Goal: Information Seeking & Learning: Learn about a topic

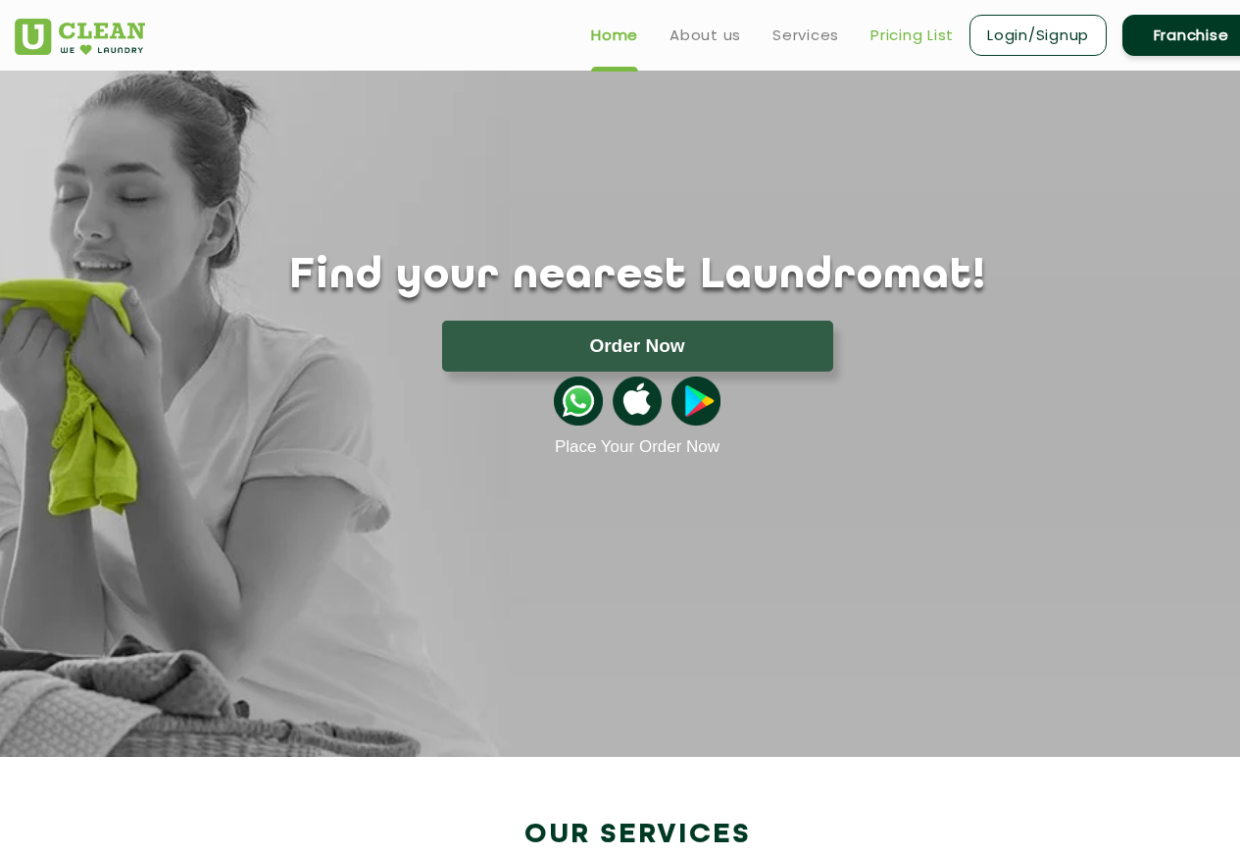
click at [912, 29] on link "Pricing List" at bounding box center [911, 36] width 83 height 24
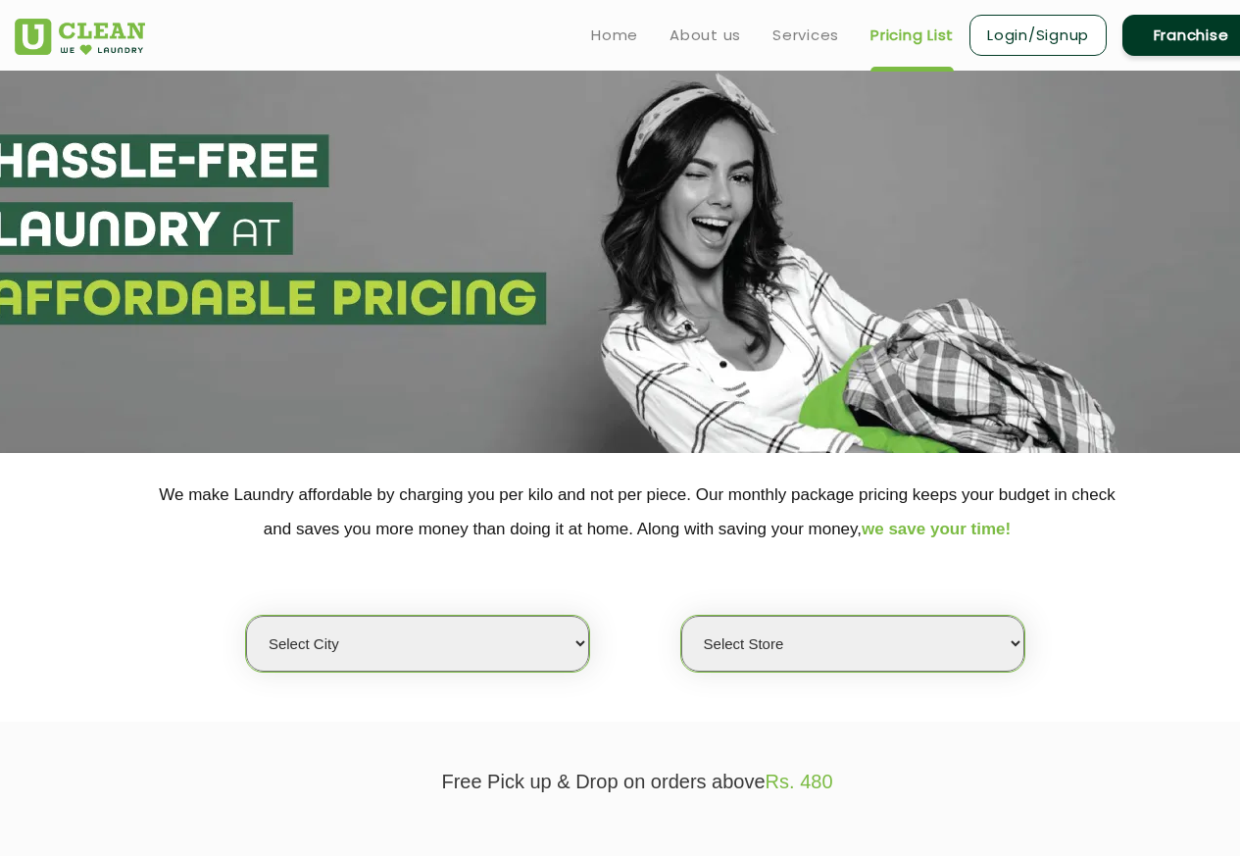
click at [358, 646] on select "Select city [GEOGRAPHIC_DATA] [GEOGRAPHIC_DATA] [GEOGRAPHIC_DATA] [GEOGRAPHIC_D…" at bounding box center [417, 644] width 343 height 56
select select "6"
click at [246, 616] on select "Select city [GEOGRAPHIC_DATA] [GEOGRAPHIC_DATA] [GEOGRAPHIC_DATA] [GEOGRAPHIC_D…" at bounding box center [417, 644] width 343 height 56
click at [1008, 647] on select "Select Store [GEOGRAPHIC_DATA] [GEOGRAPHIC_DATA] UClean KR [GEOGRAPHIC_DATA] [G…" at bounding box center [852, 644] width 343 height 56
select select "316"
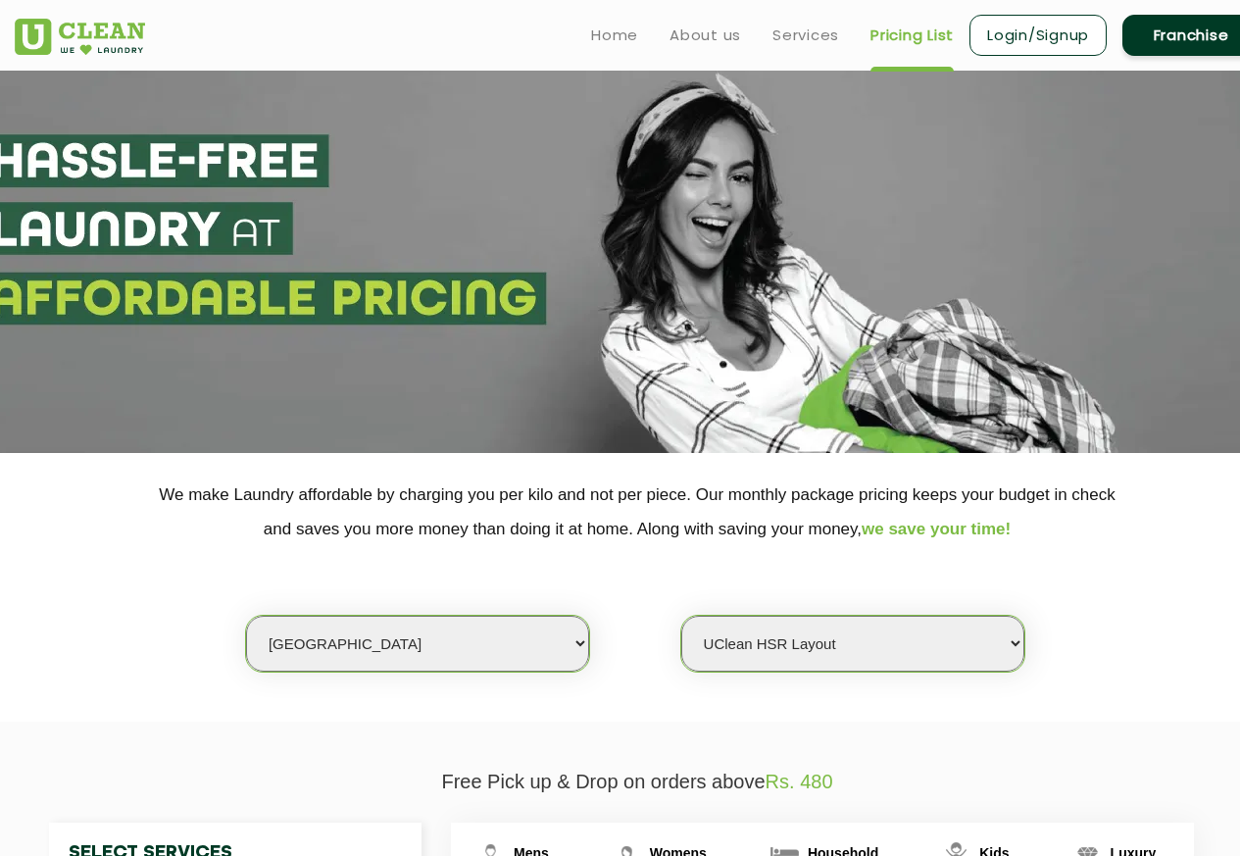
click at [681, 616] on select "Select Store [GEOGRAPHIC_DATA] [GEOGRAPHIC_DATA] UClean KR [GEOGRAPHIC_DATA] [G…" at bounding box center [852, 644] width 343 height 56
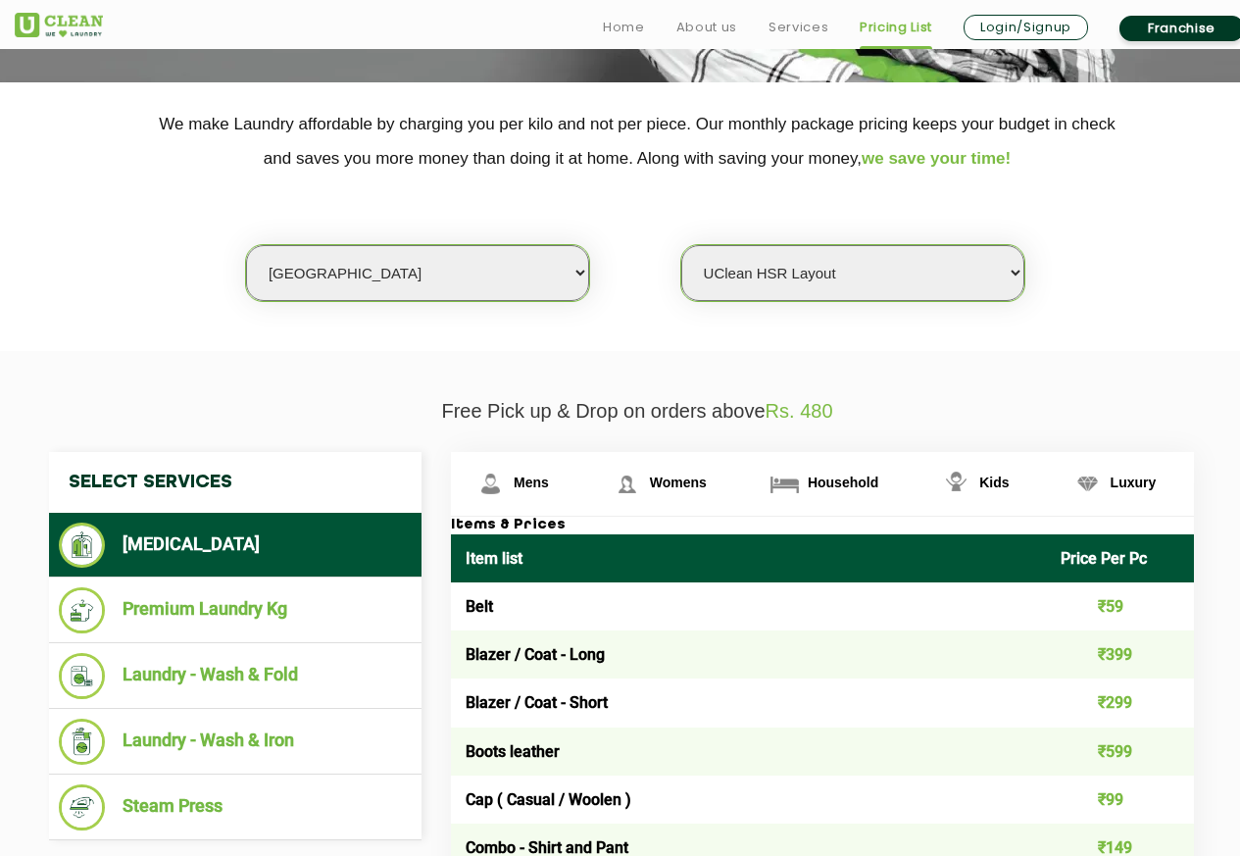
scroll to position [470, 0]
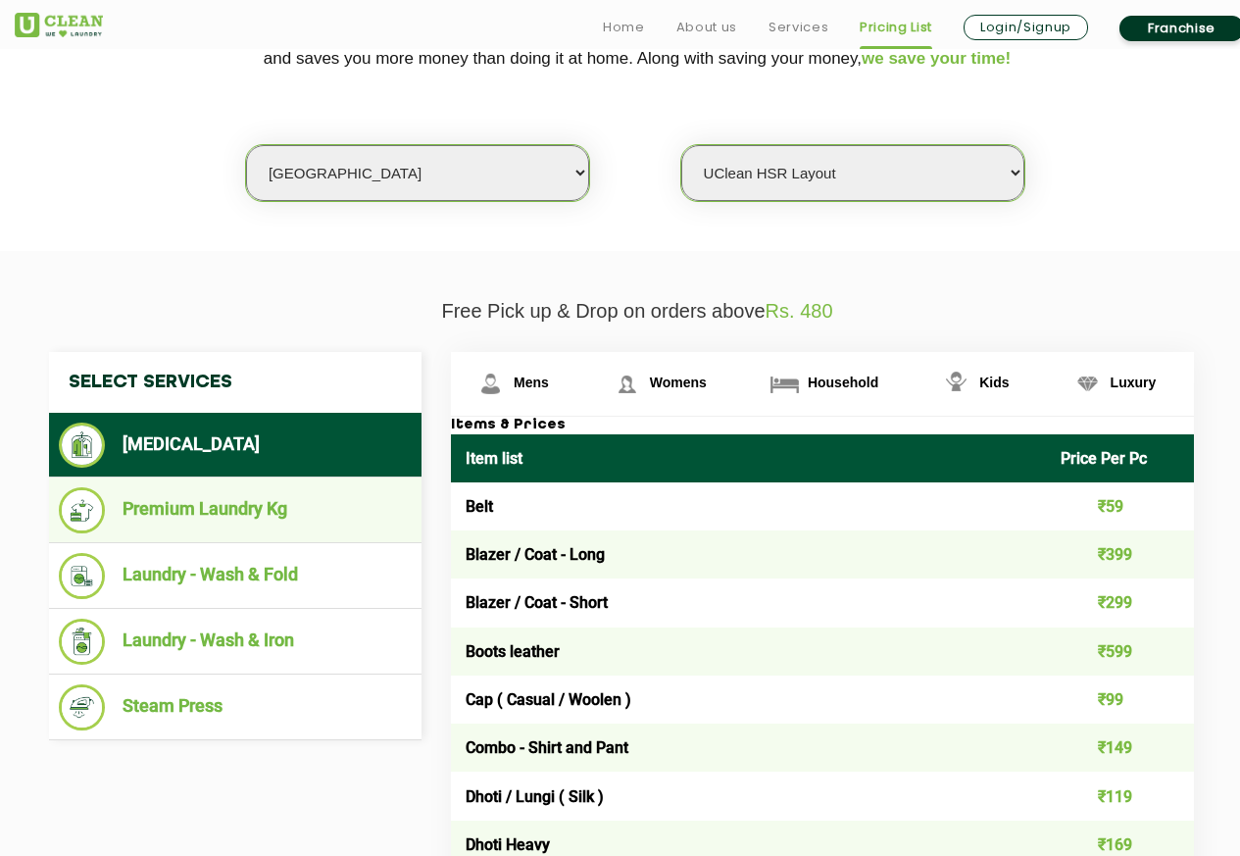
click at [133, 516] on li "Premium Laundry Kg" at bounding box center [235, 510] width 353 height 46
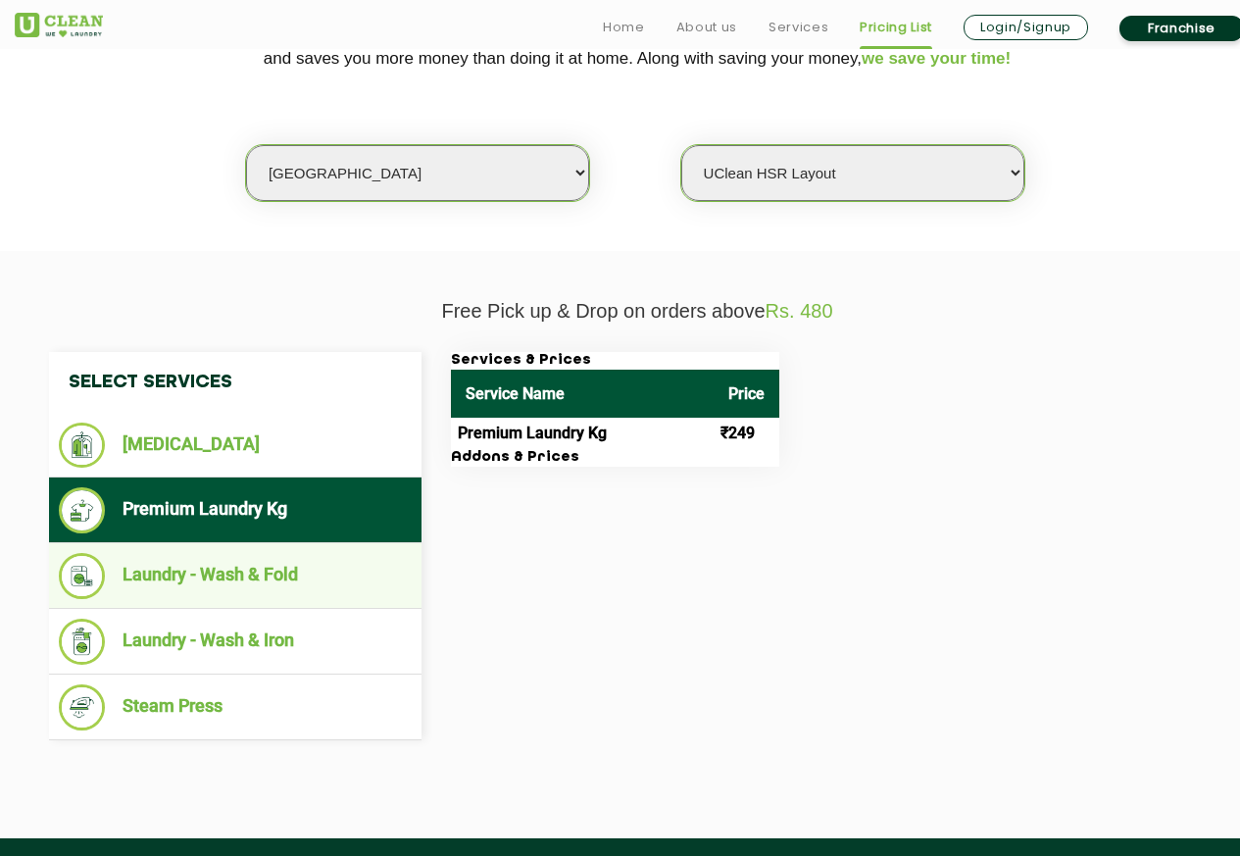
click at [154, 582] on li "Laundry - Wash & Fold" at bounding box center [235, 576] width 353 height 46
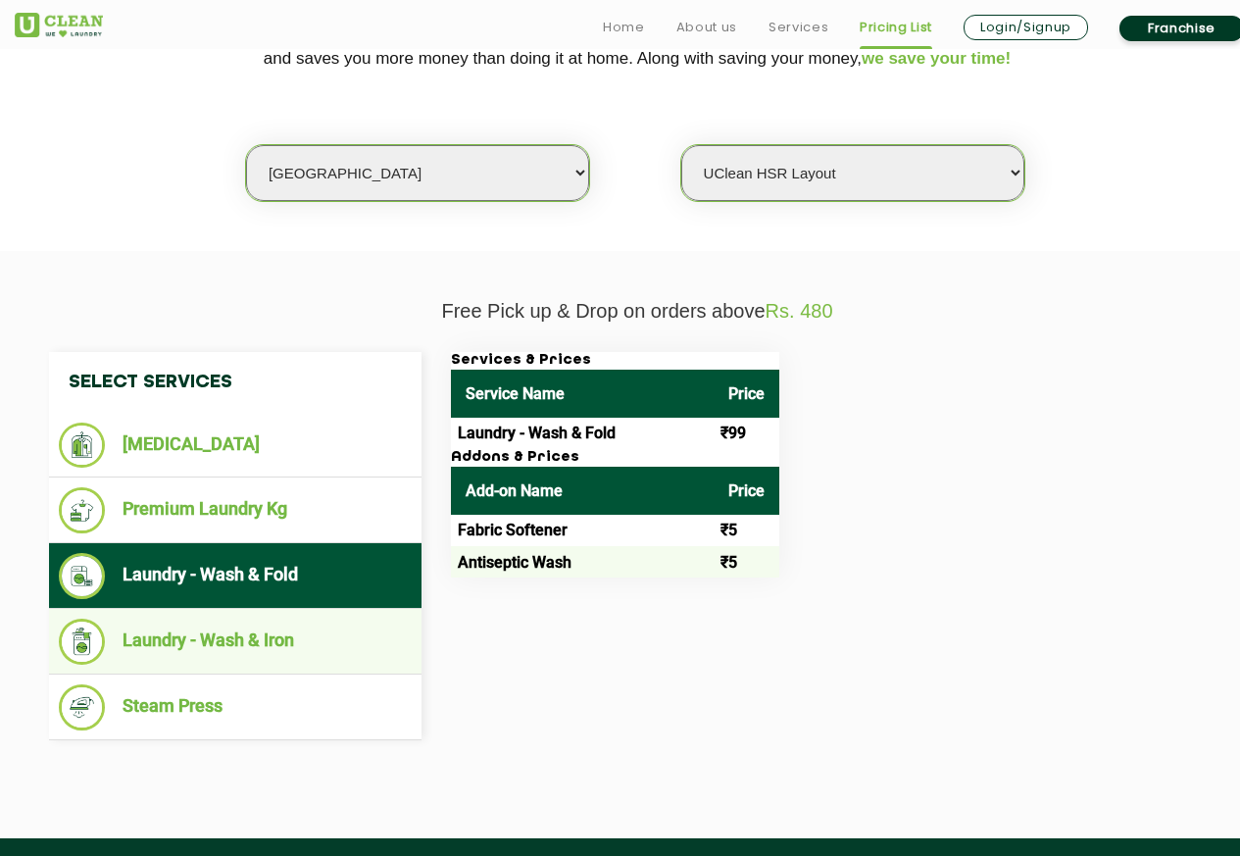
click at [179, 642] on li "Laundry - Wash & Iron" at bounding box center [235, 641] width 353 height 46
